Goal: Transaction & Acquisition: Purchase product/service

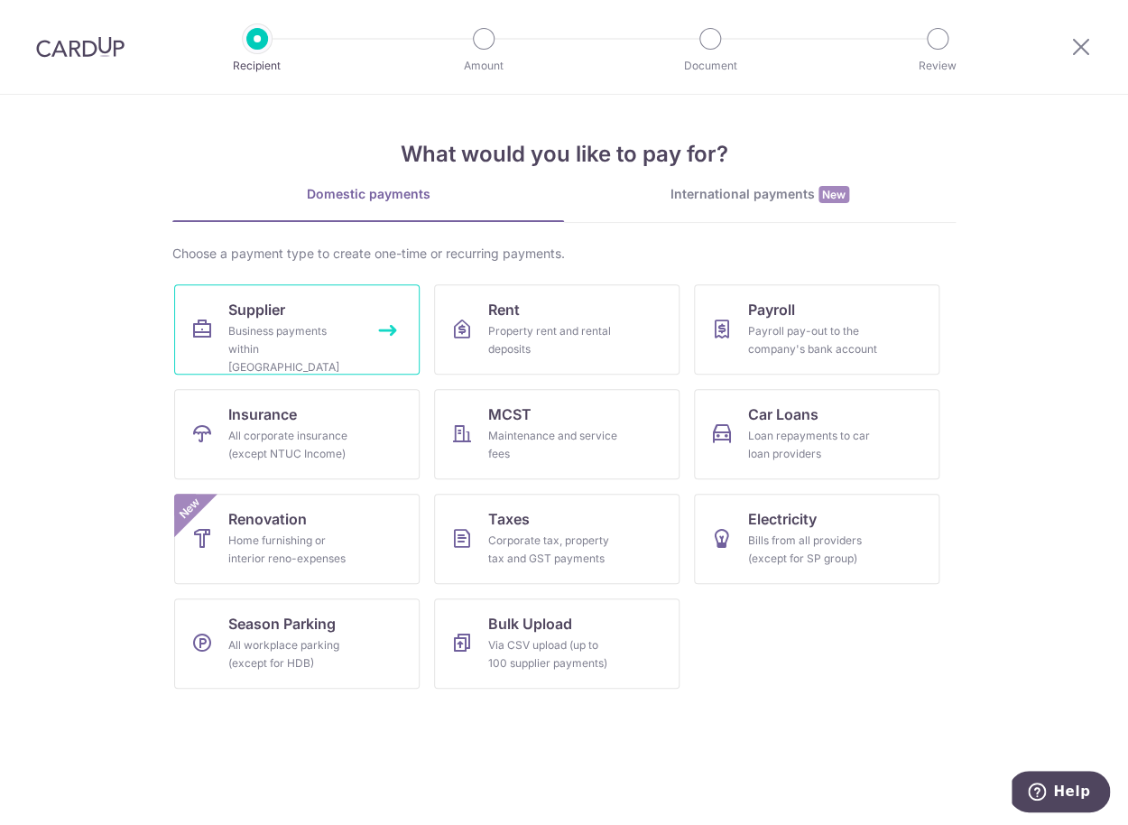
click at [342, 330] on div "Business payments within Singapore" at bounding box center [293, 349] width 130 height 54
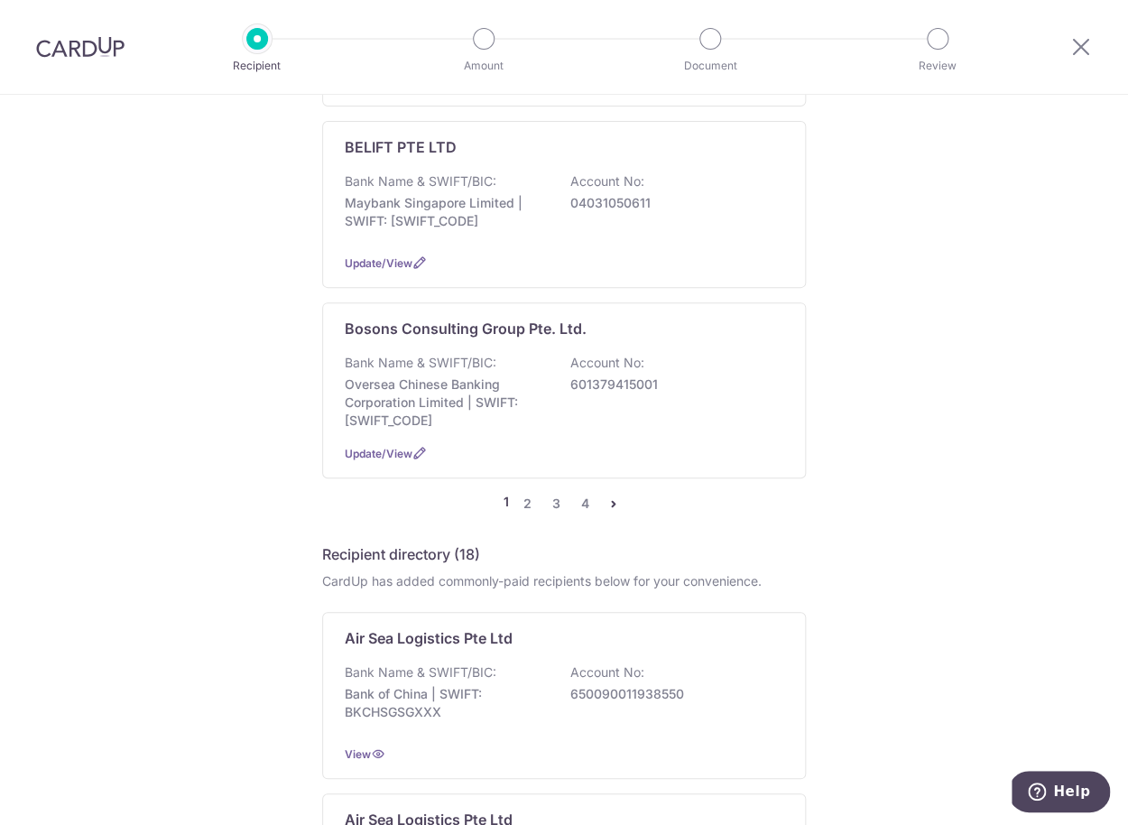
scroll to position [1793, 0]
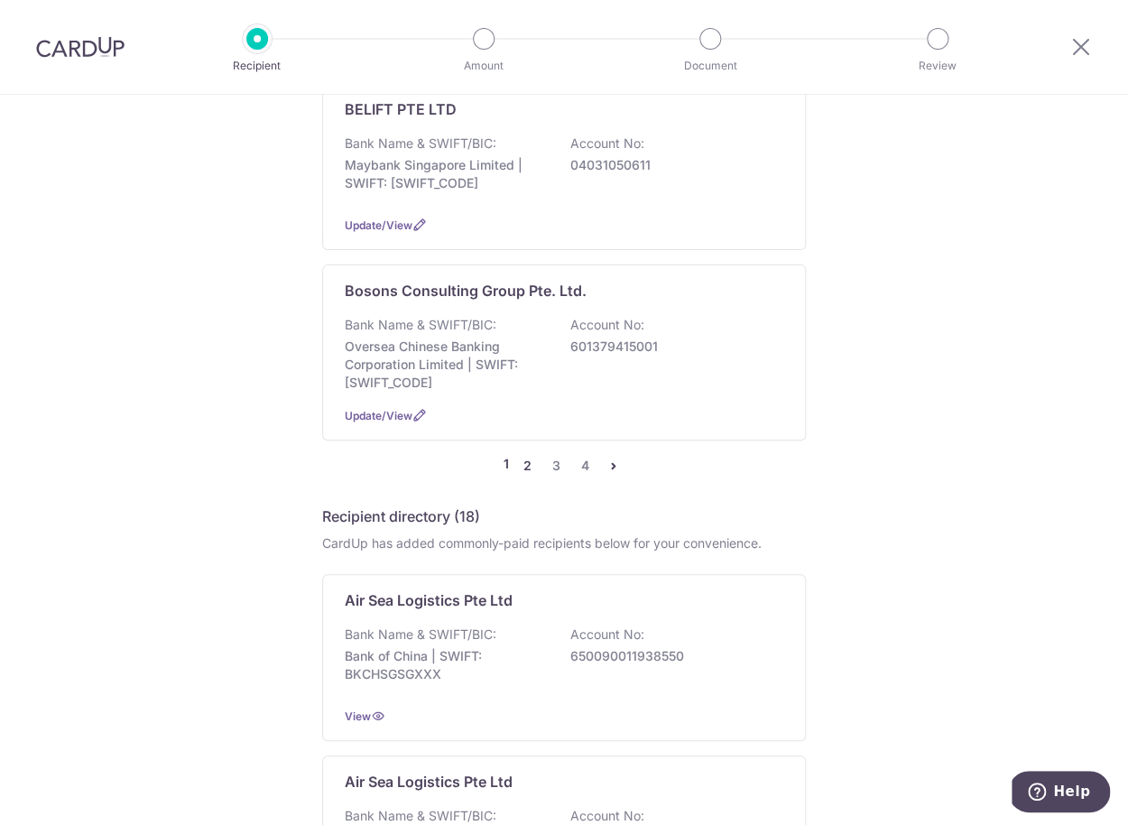
click at [523, 476] on link "2" at bounding box center [527, 466] width 22 height 22
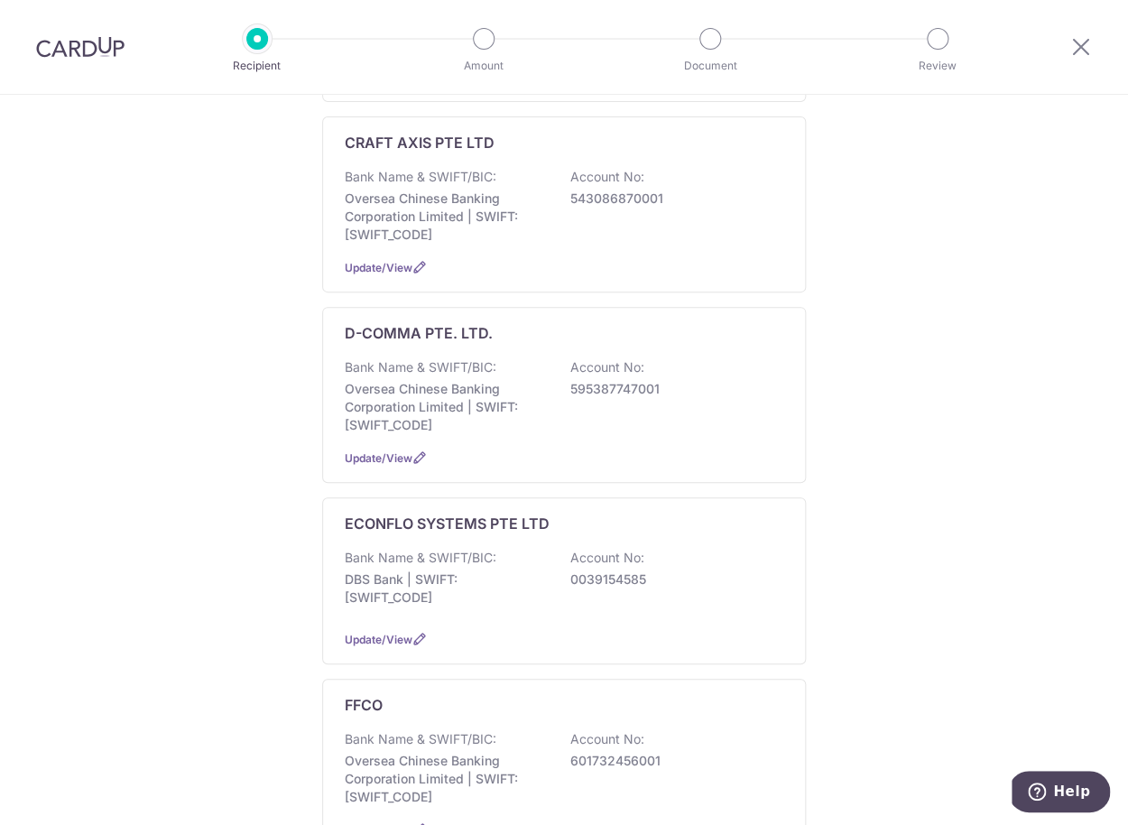
scroll to position [828, 0]
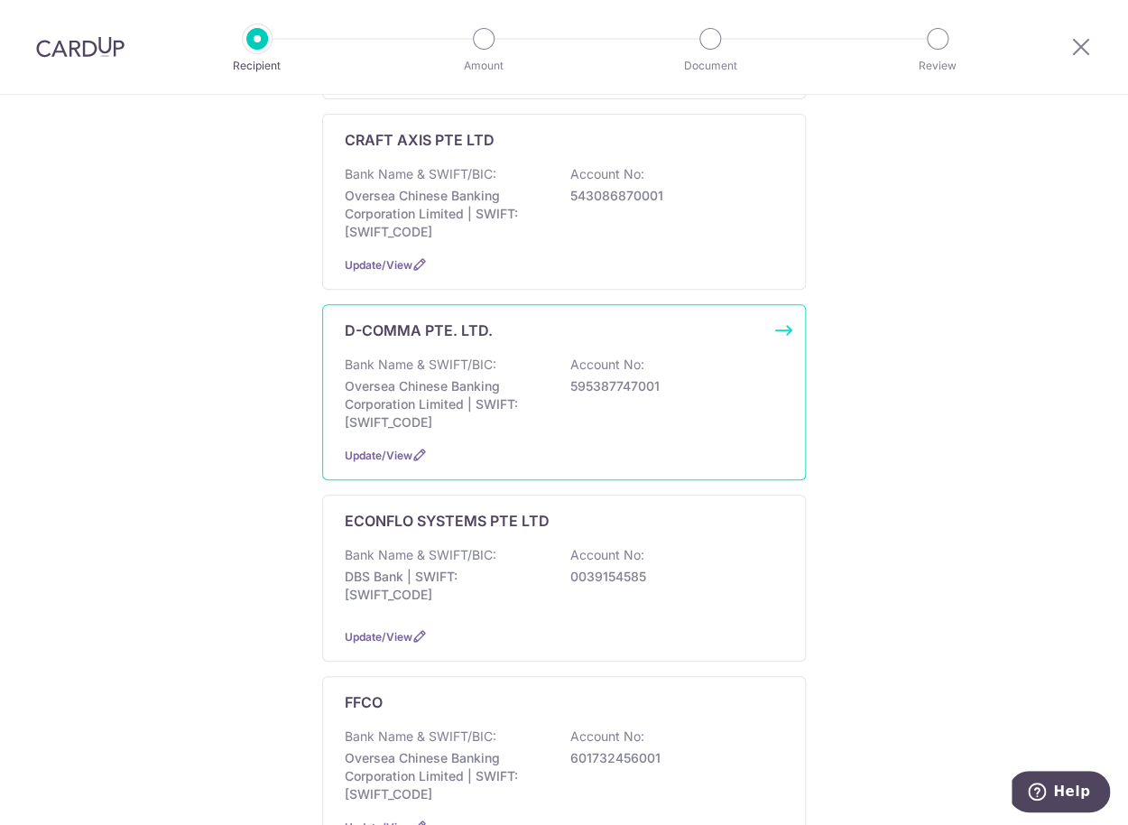
click at [750, 395] on p "595387747001" at bounding box center [671, 386] width 202 height 18
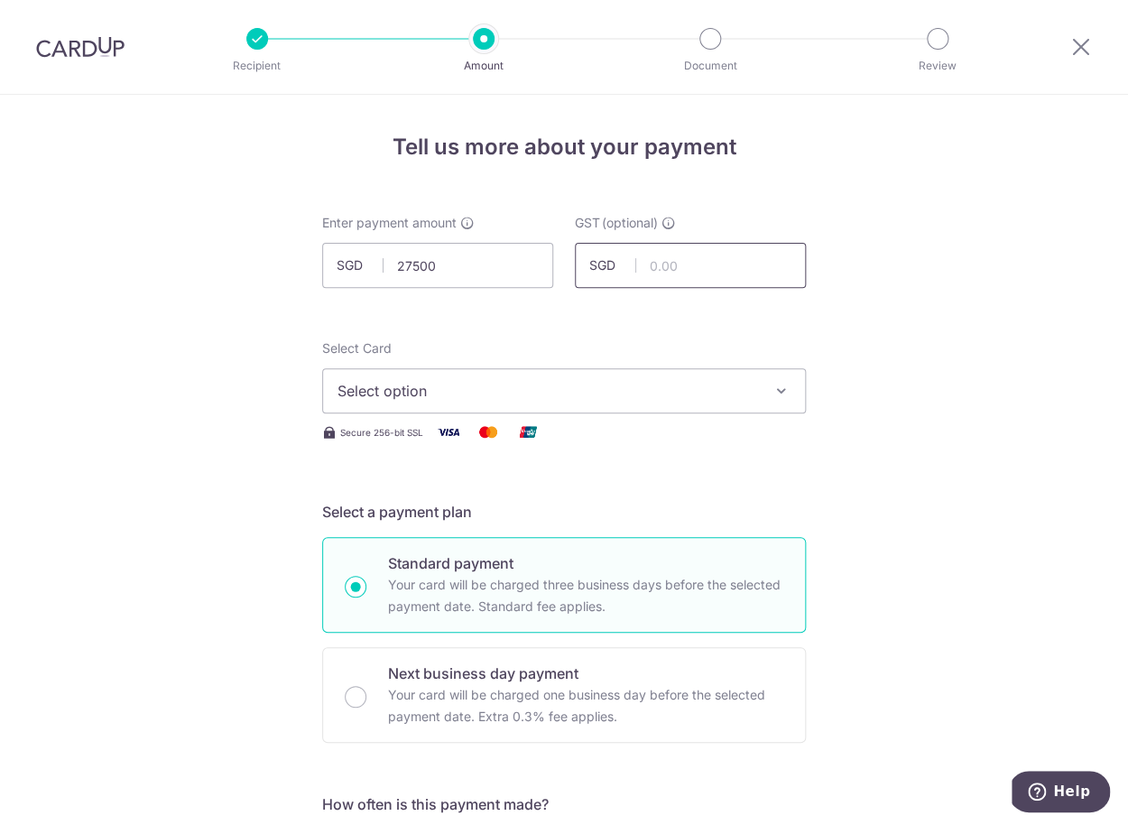
type input "27,500.00"
click at [695, 267] on input "text" at bounding box center [690, 265] width 231 height 45
click at [601, 394] on span "Select option" at bounding box center [547, 391] width 420 height 22
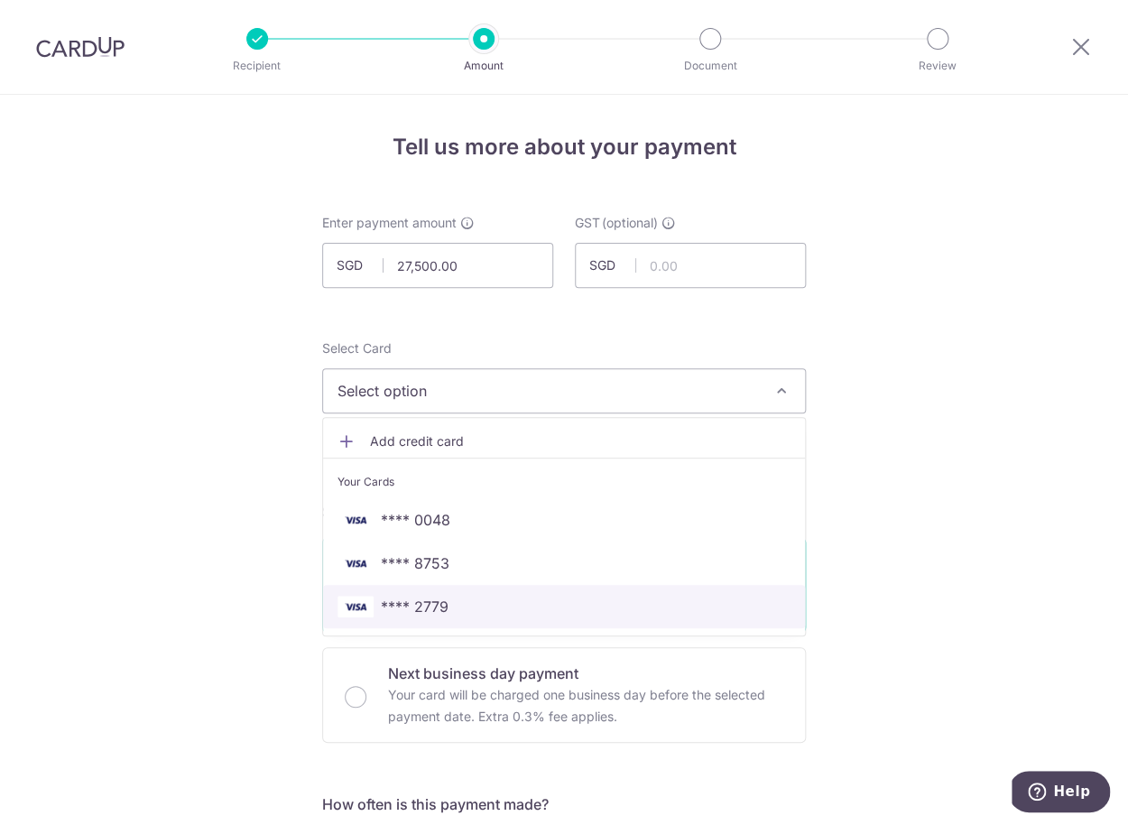
click at [497, 615] on span "**** 2779" at bounding box center [563, 607] width 453 height 22
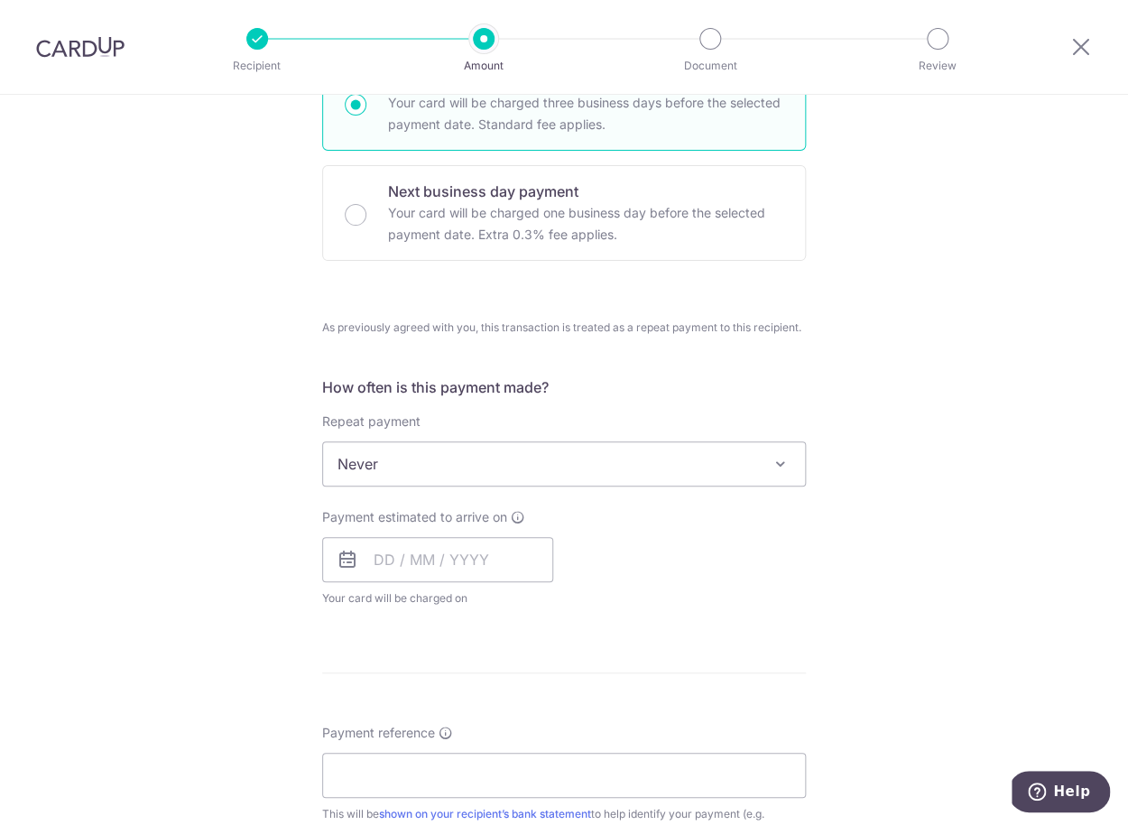
scroll to position [510, 0]
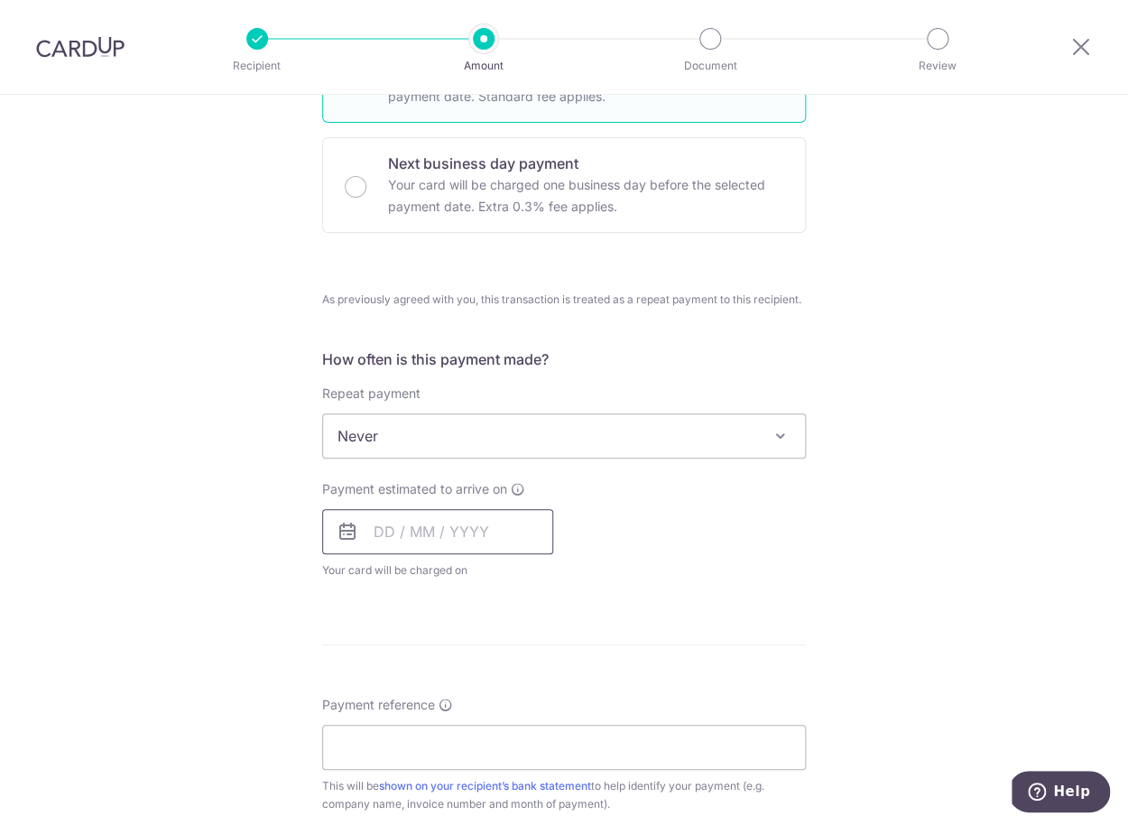
click at [377, 530] on input "text" at bounding box center [437, 531] width 231 height 45
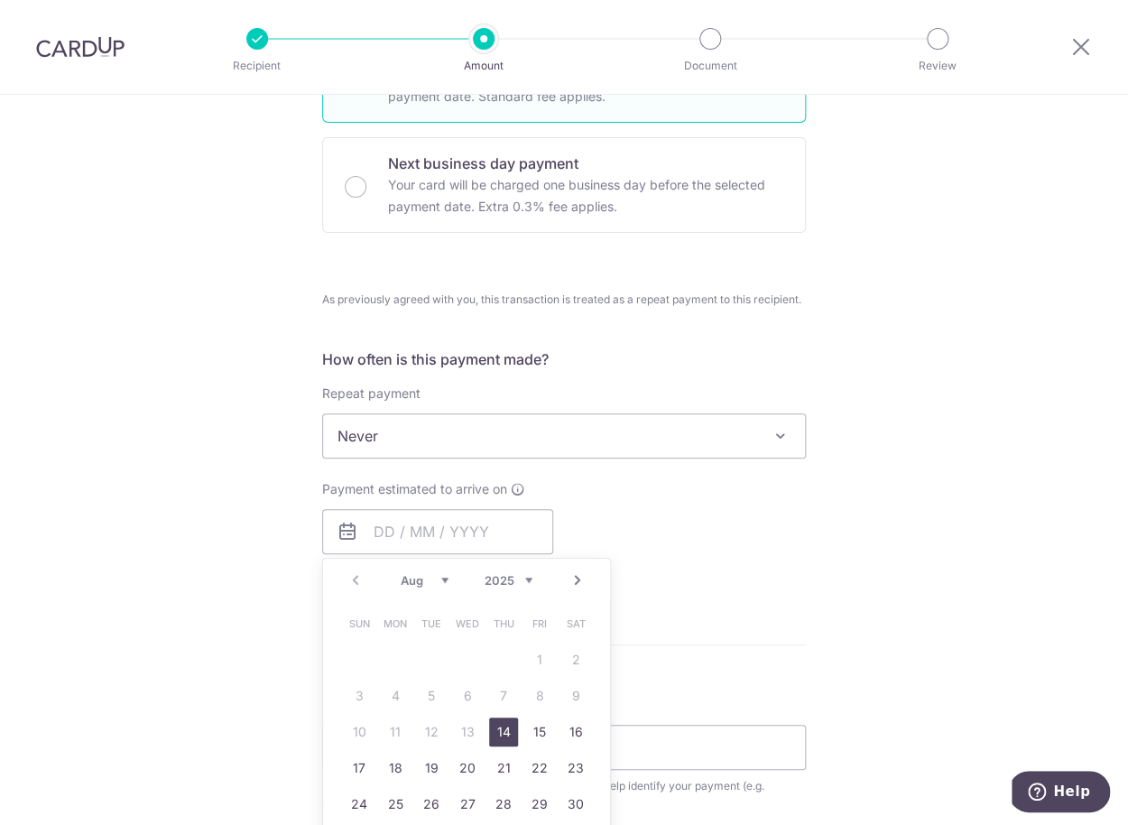
click at [504, 737] on link "14" at bounding box center [503, 731] width 29 height 29
type input "14/08/2025"
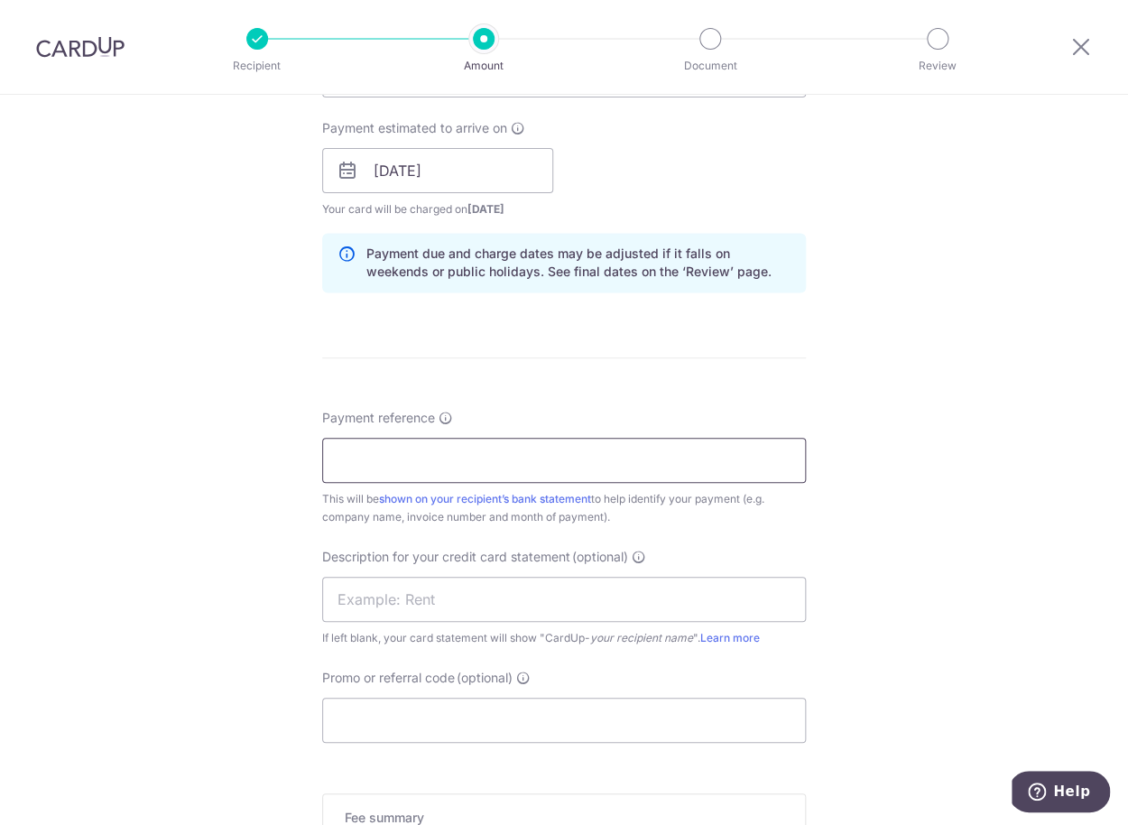
scroll to position [922, 0]
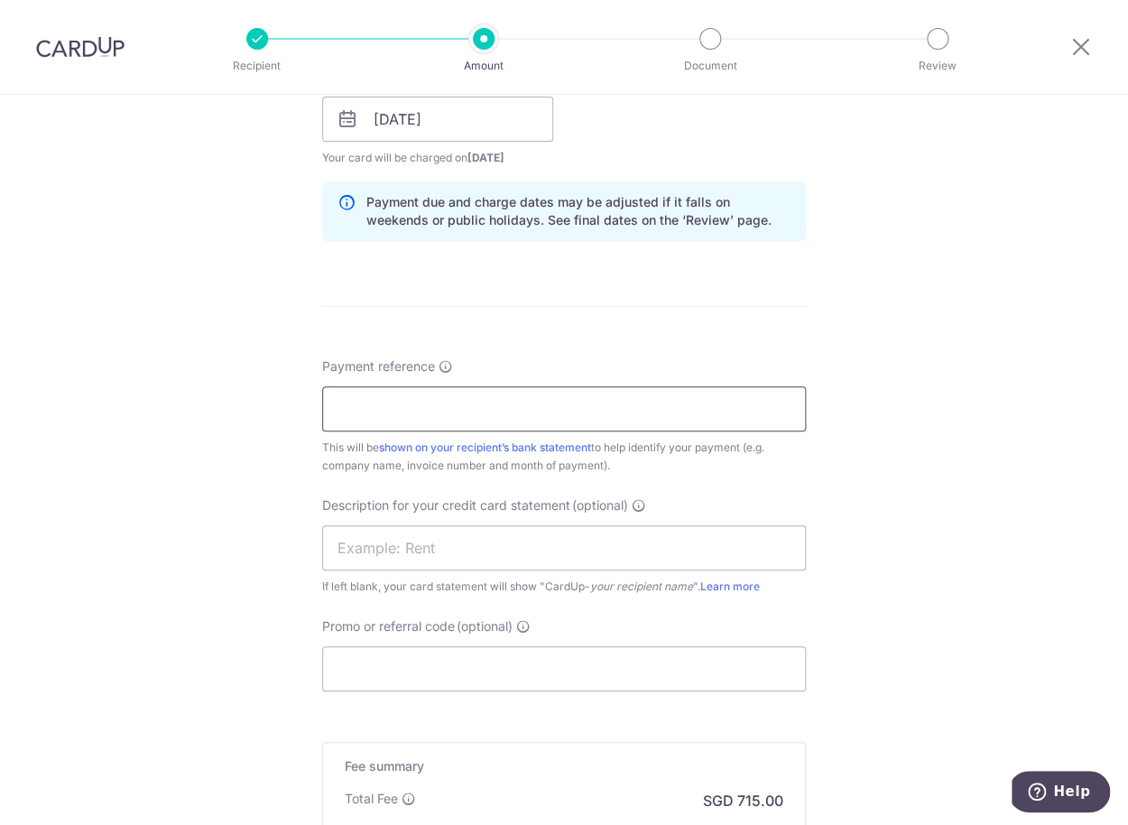
click at [468, 414] on input "Payment reference" at bounding box center [564, 408] width 484 height 45
type input "i"
type input "INV4 D007"
click at [379, 542] on input "text" at bounding box center [564, 547] width 484 height 45
type input "INV4 D007"
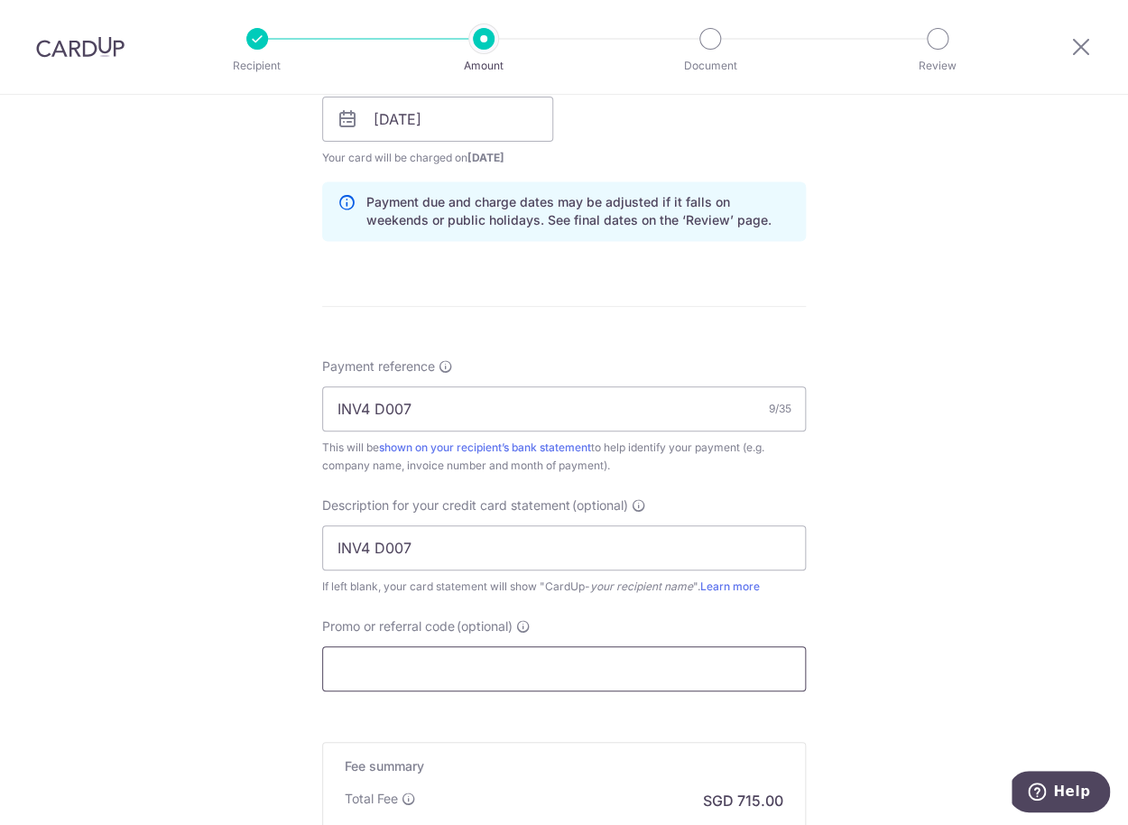
click at [393, 663] on input "Promo or referral code (optional)" at bounding box center [564, 668] width 484 height 45
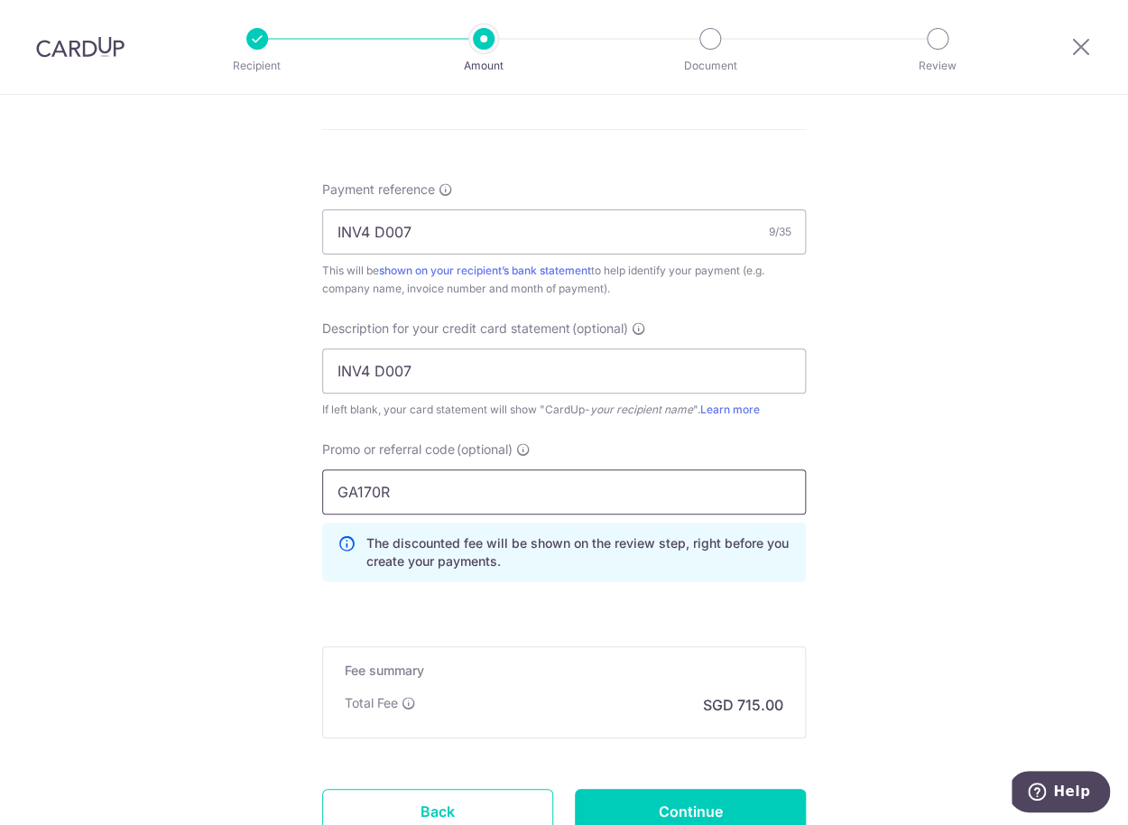
scroll to position [1243, 0]
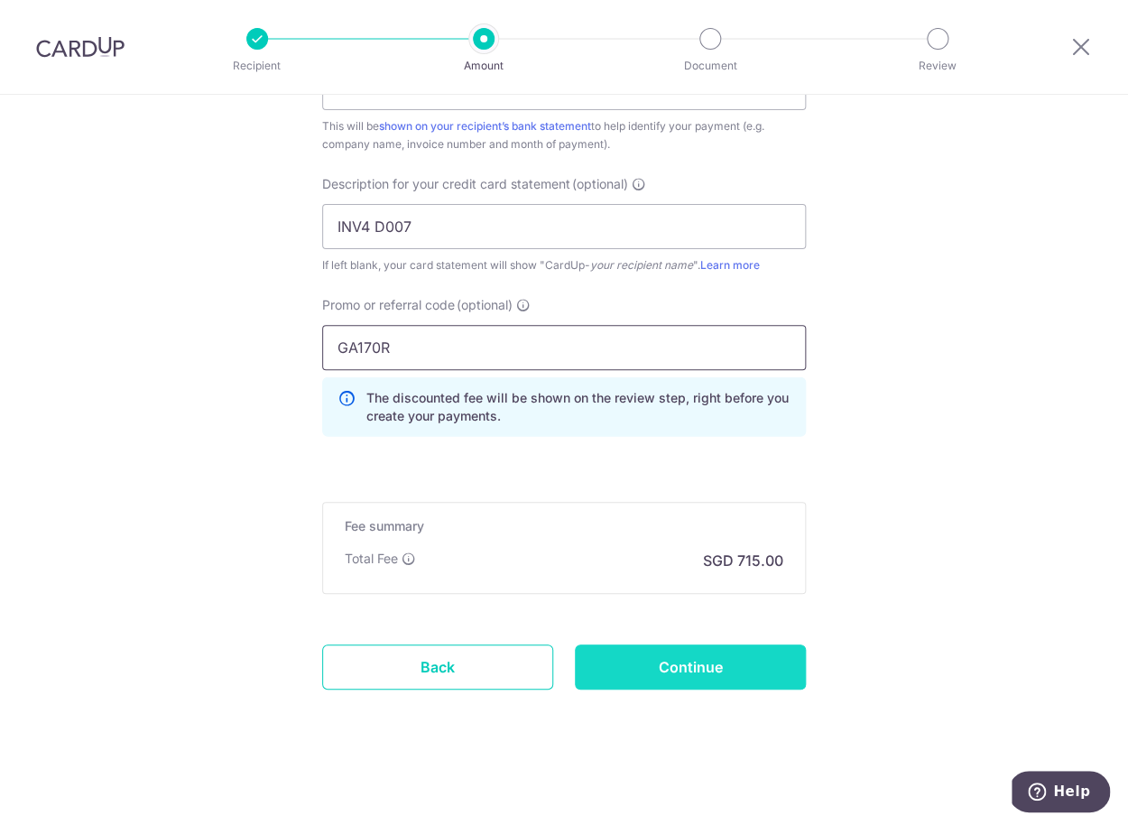
type input "GA170R"
click at [606, 675] on input "Continue" at bounding box center [690, 666] width 231 height 45
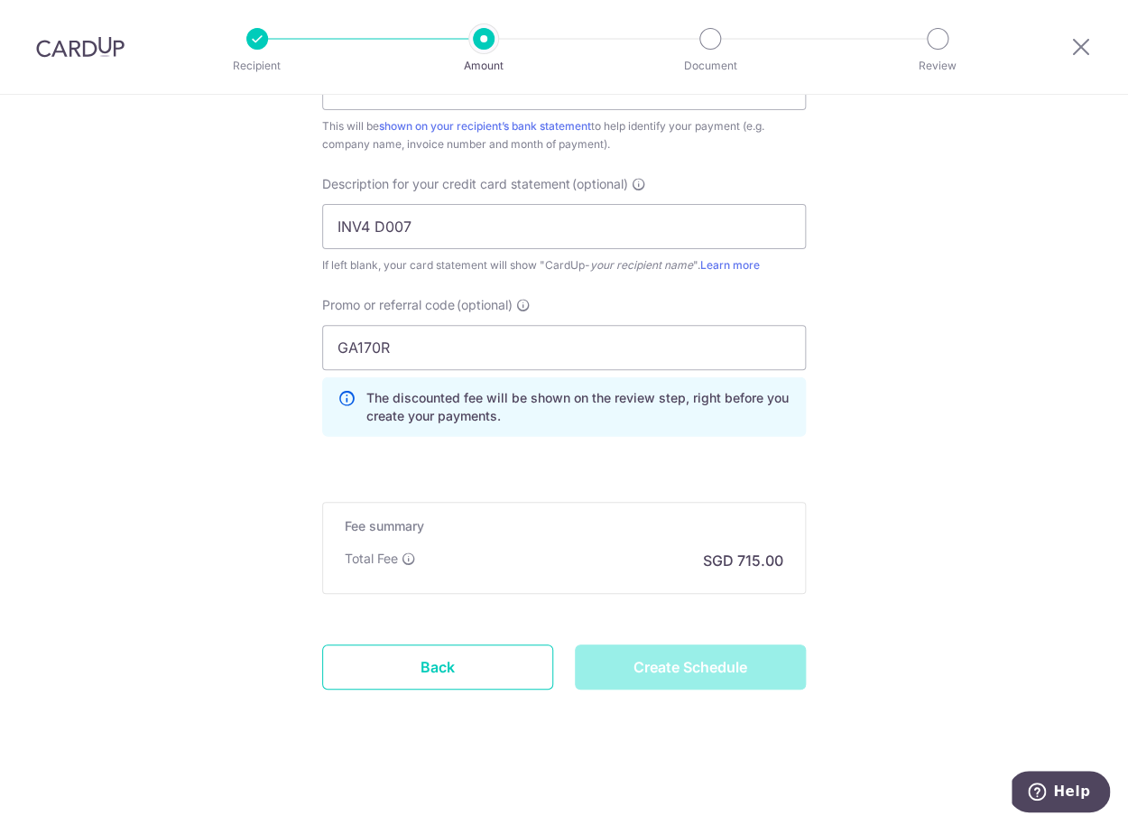
type input "Create Schedule"
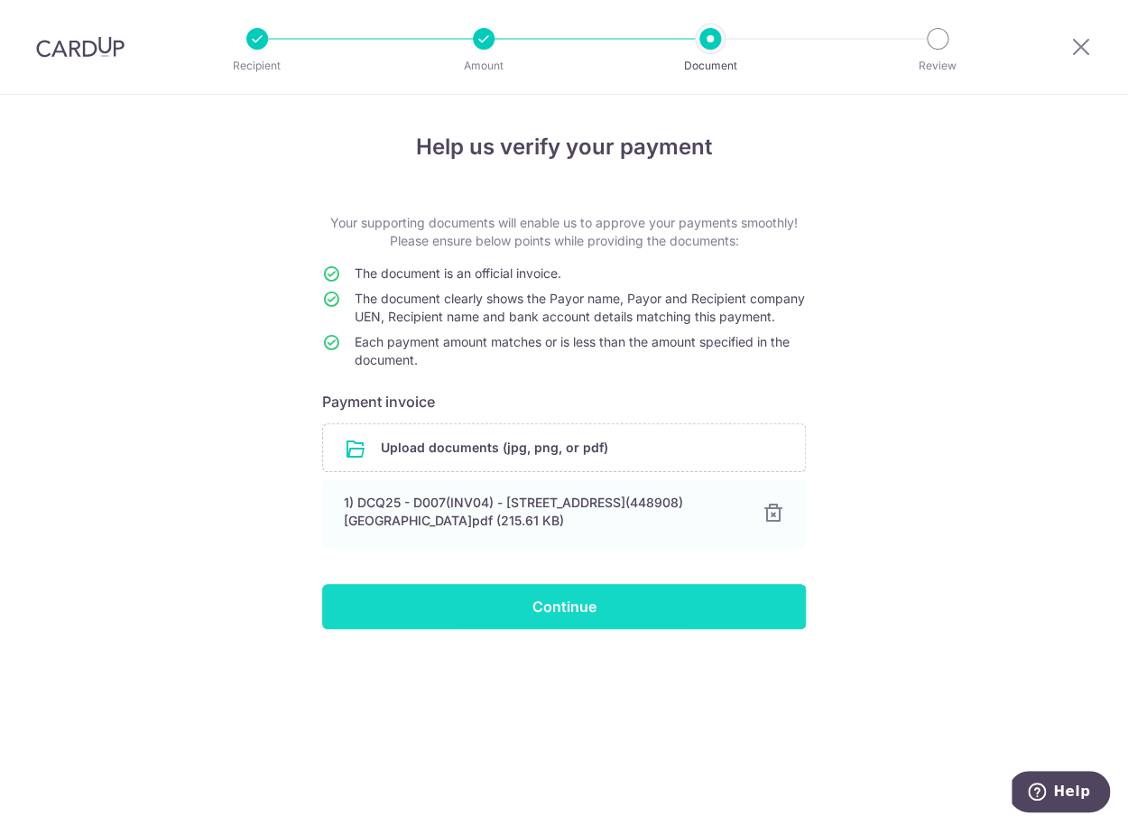
click at [596, 609] on input "Continue" at bounding box center [564, 606] width 484 height 45
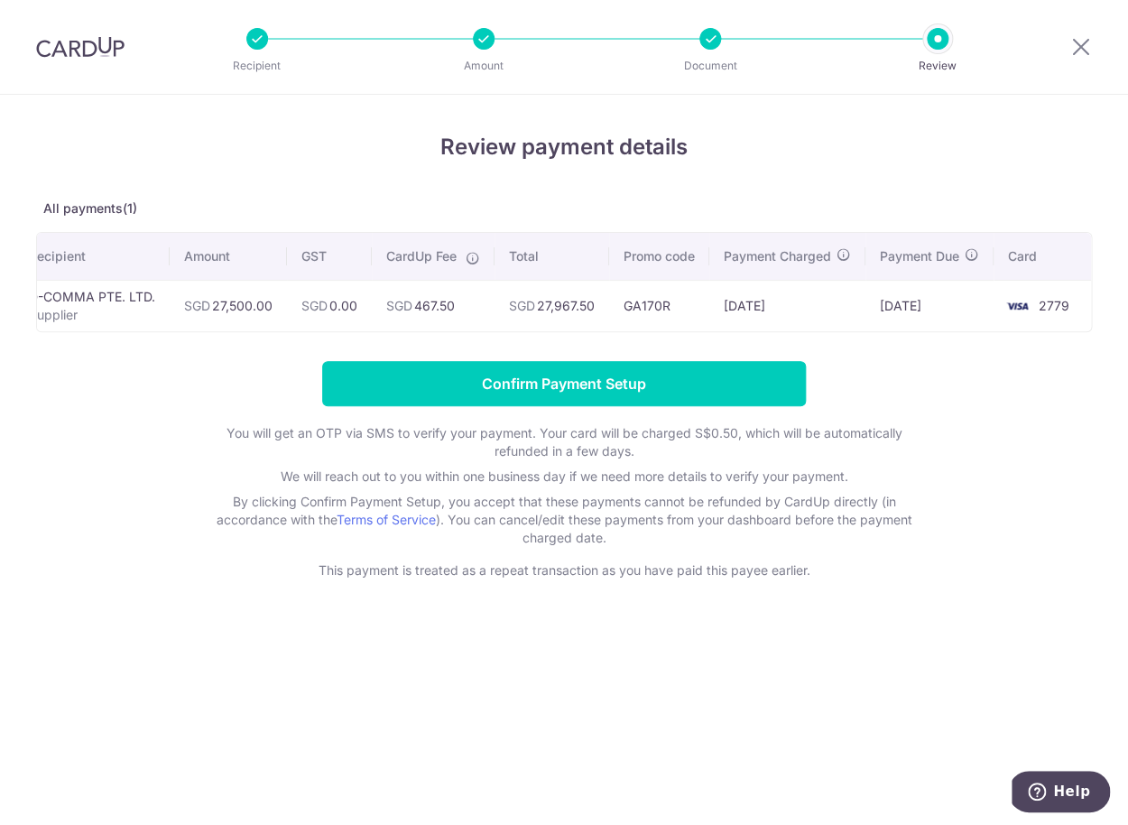
scroll to position [0, 41]
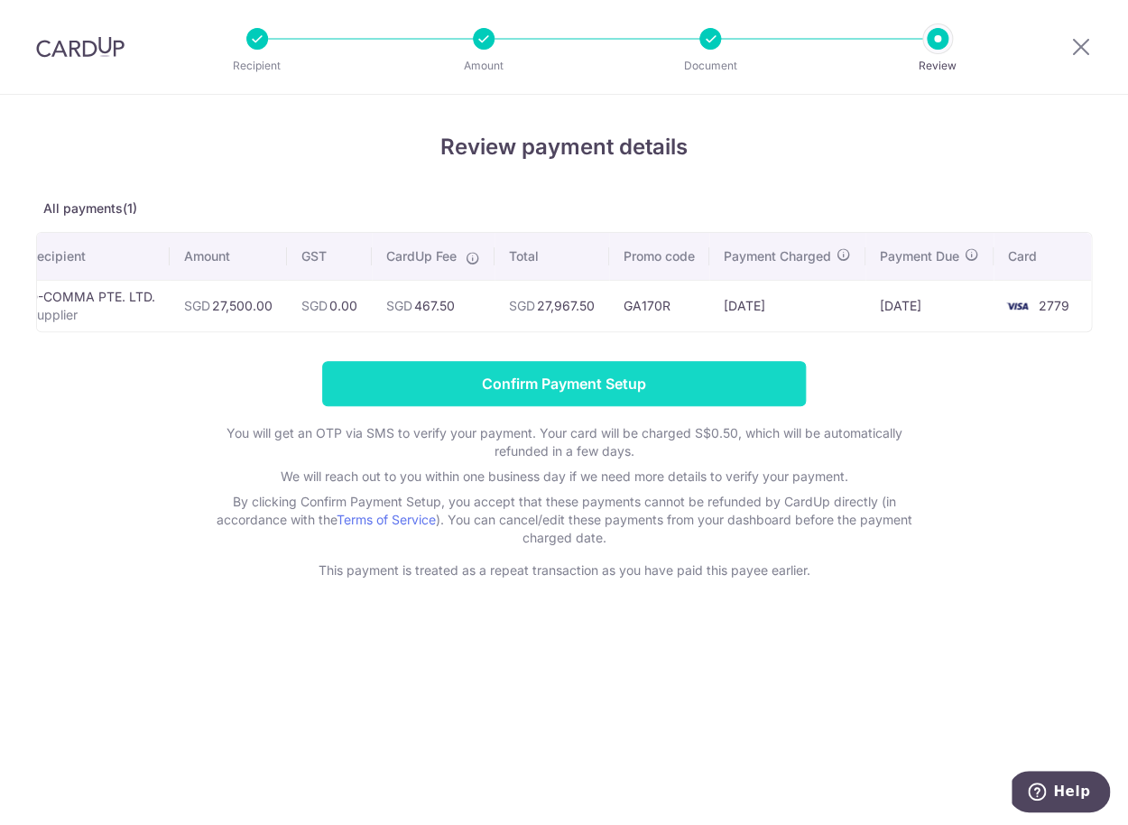
click at [775, 374] on input "Confirm Payment Setup" at bounding box center [564, 383] width 484 height 45
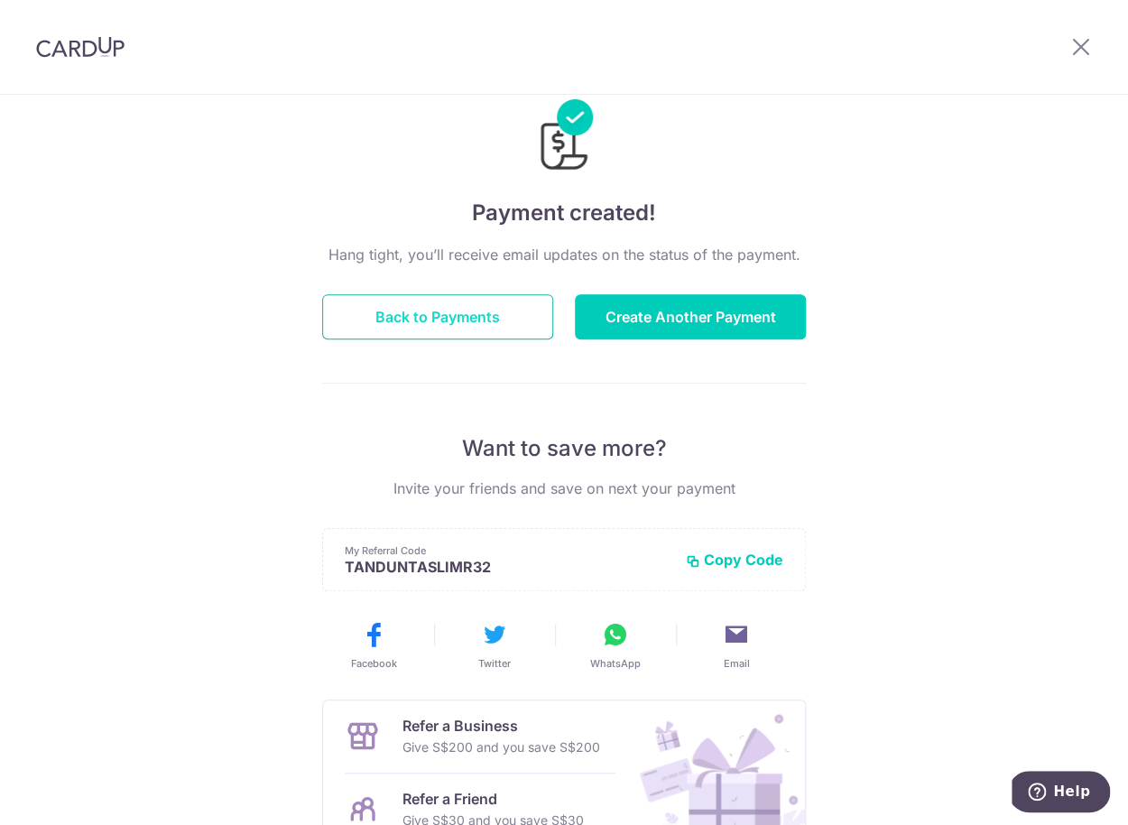
click at [524, 319] on button "Back to Payments" at bounding box center [437, 316] width 231 height 45
